Goal: Navigation & Orientation: Find specific page/section

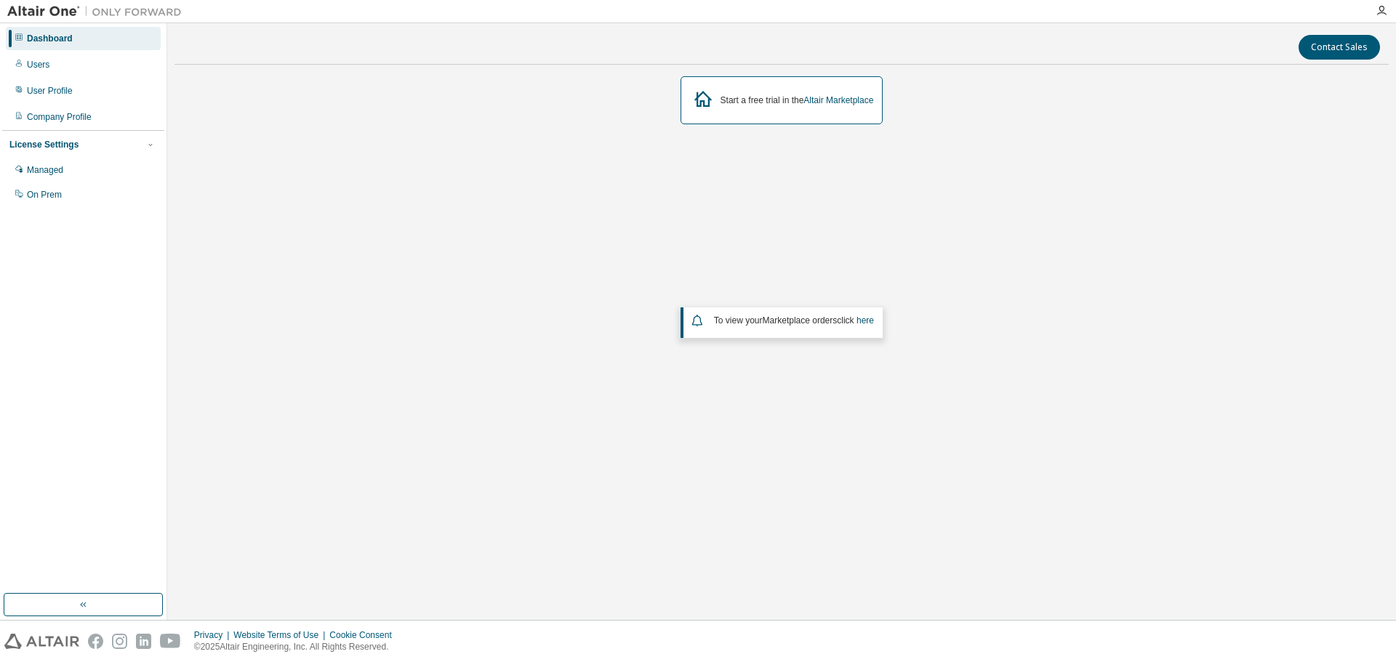
click at [52, 15] on img at bounding box center [98, 11] width 182 height 15
click at [68, 644] on img at bounding box center [41, 641] width 75 height 15
